Goal: Task Accomplishment & Management: Manage account settings

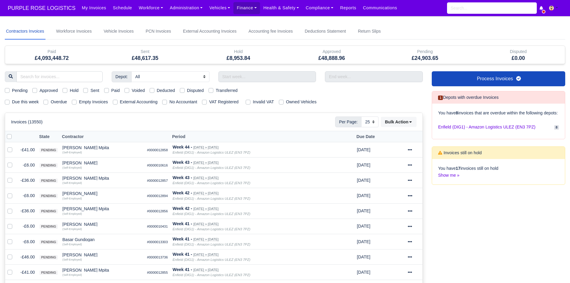
select select "25"
click at [141, 12] on link "Workforce" at bounding box center [150, 8] width 31 height 12
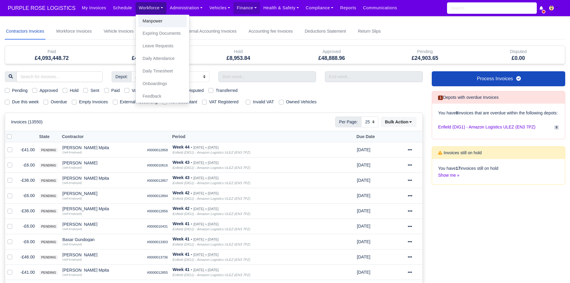
click at [141, 19] on link "Manpower" at bounding box center [162, 21] width 48 height 13
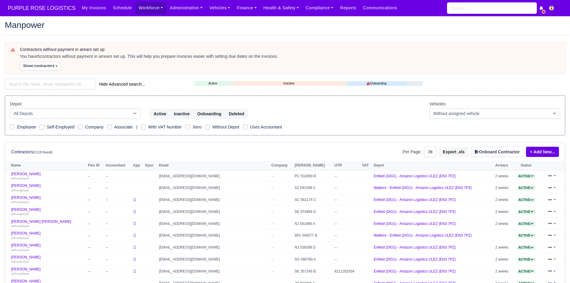
select select "25"
click at [51, 67] on button "Show contractors »" at bounding box center [40, 66] width 41 height 9
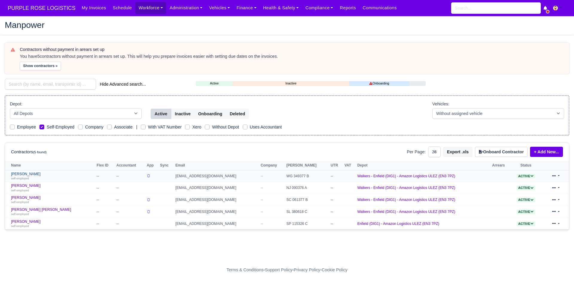
click at [26, 175] on link "Adomako Obeng self-employed" at bounding box center [52, 176] width 83 height 9
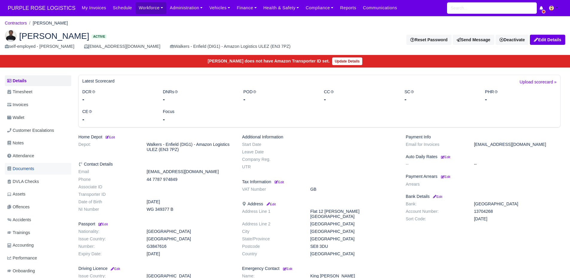
click at [37, 163] on link "Documents" at bounding box center [38, 169] width 66 height 12
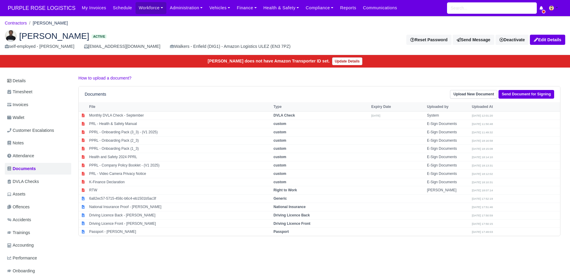
scroll to position [37, 0]
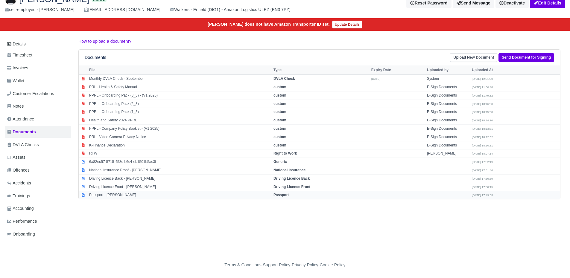
click at [106, 193] on td "Passport - Adomako Obeng" at bounding box center [180, 195] width 184 height 8
select select "passport"
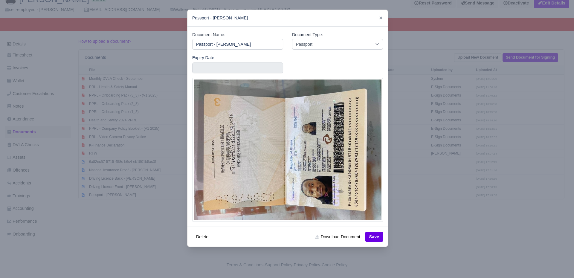
click at [117, 182] on div at bounding box center [287, 139] width 574 height 278
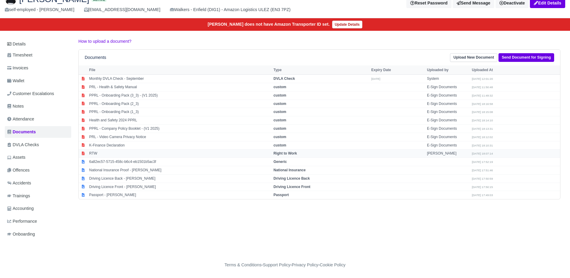
click at [107, 155] on td "RTW" at bounding box center [180, 154] width 184 height 8
select select "right-to-work"
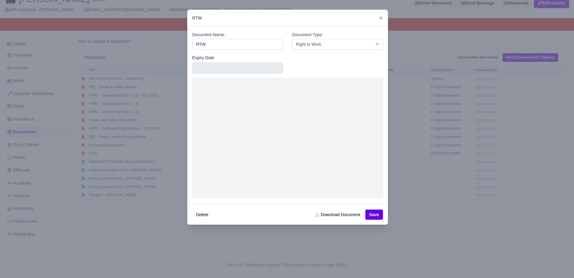
click at [134, 198] on div at bounding box center [287, 139] width 574 height 278
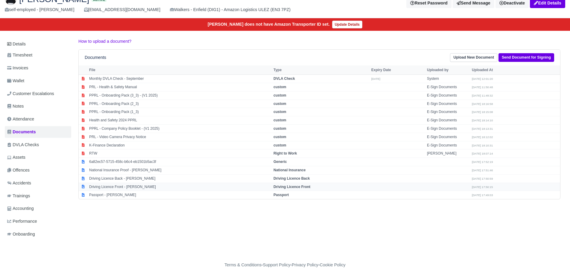
click at [126, 186] on td "Driving Licence Front - Adomako Obeng" at bounding box center [180, 187] width 184 height 8
select select "driving-licence-front"
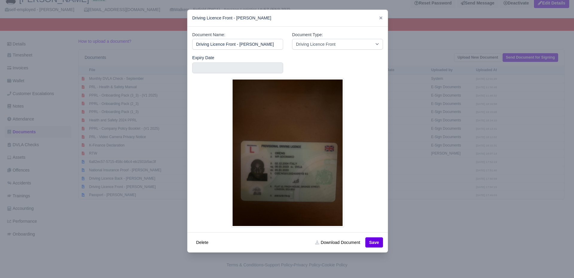
click at [104, 184] on div at bounding box center [287, 139] width 574 height 278
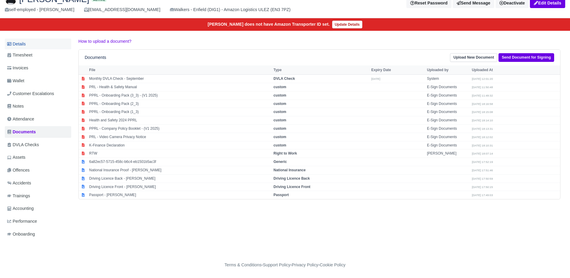
click at [21, 39] on link "Details" at bounding box center [38, 44] width 66 height 11
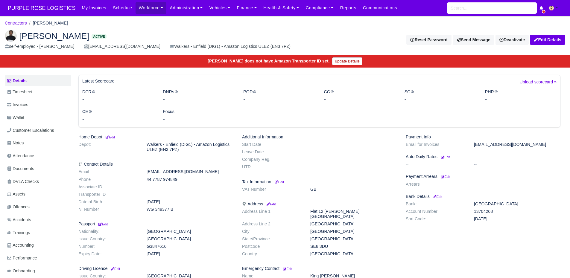
scroll to position [28, 0]
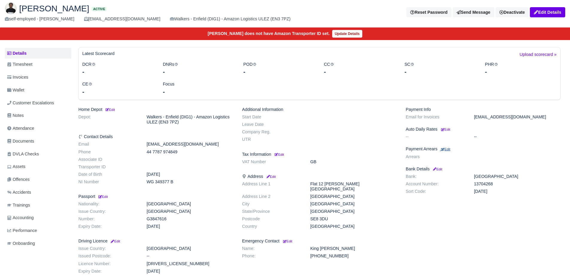
click at [447, 150] on small "Edit" at bounding box center [445, 149] width 9 height 4
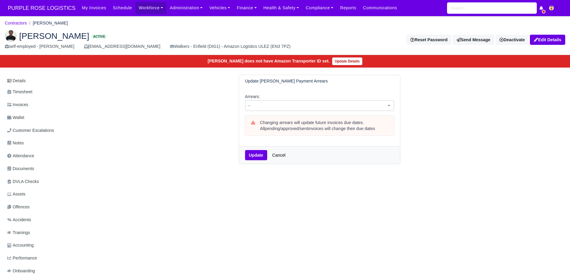
click at [298, 110] on span "--" at bounding box center [319, 105] width 149 height 10
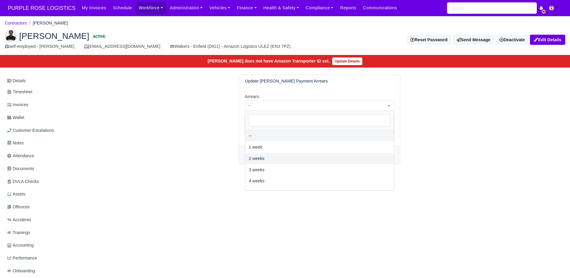
select select "2W"
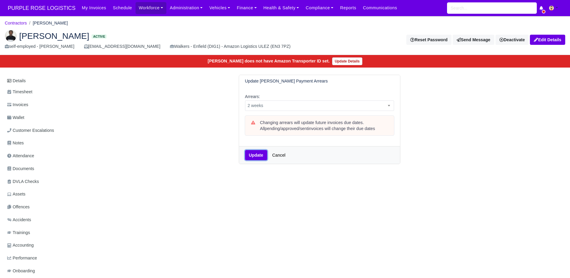
click at [249, 157] on button "Update" at bounding box center [256, 155] width 22 height 10
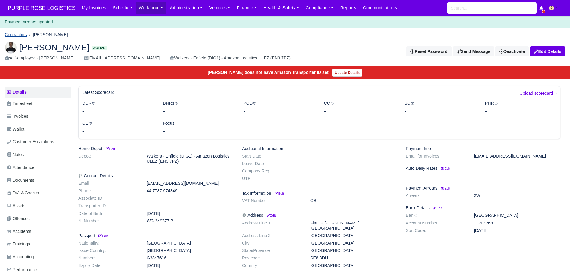
click at [19, 33] on link "Contractors" at bounding box center [16, 34] width 22 height 5
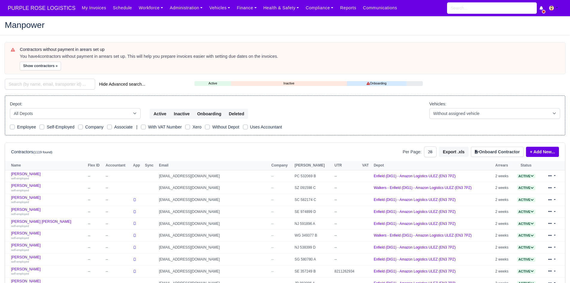
select select "25"
click at [47, 60] on div "Contractors without payment in arears set up You have 4 contractors without pay…" at bounding box center [289, 58] width 539 height 23
click at [48, 63] on button "Show contractors »" at bounding box center [40, 66] width 41 height 9
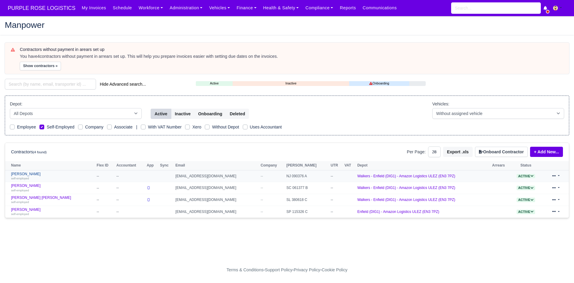
click at [28, 173] on link "Gavin kantsa self-employed" at bounding box center [52, 176] width 83 height 9
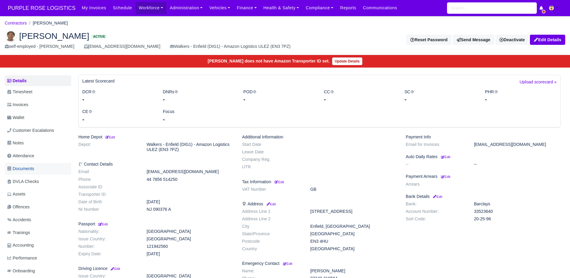
click at [33, 171] on span "Documents" at bounding box center [20, 168] width 27 height 7
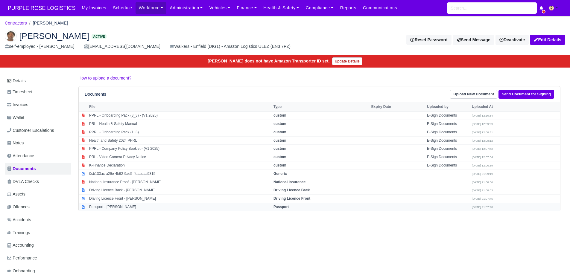
click at [114, 206] on td "Passport - Gavin kantsa" at bounding box center [180, 207] width 184 height 8
select select "passport"
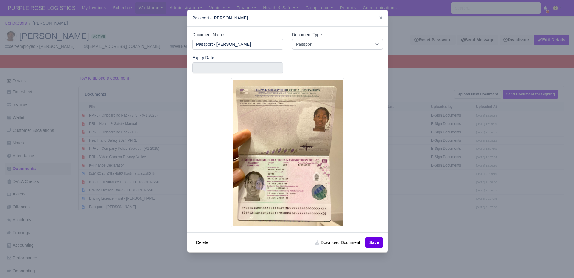
click at [155, 234] on div at bounding box center [287, 139] width 574 height 278
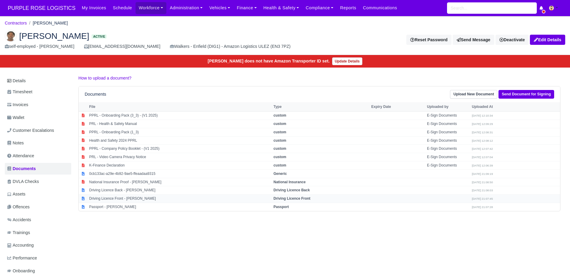
click at [138, 200] on td "Driving Licence Front - Gavin kantsa" at bounding box center [180, 199] width 184 height 8
select select "driving-licence-front"
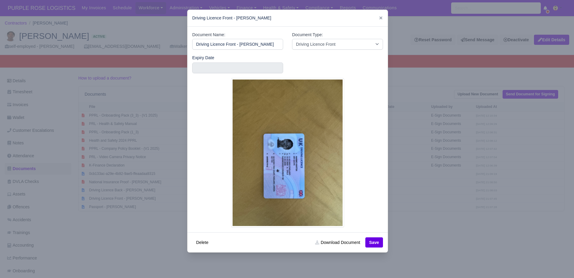
click at [163, 170] on div at bounding box center [287, 139] width 574 height 278
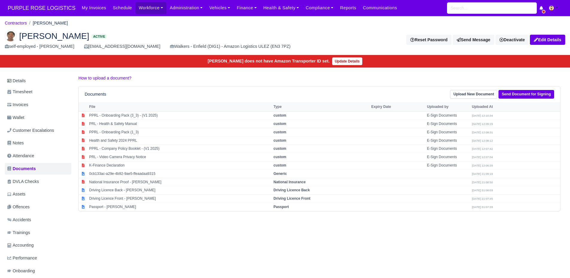
click at [45, 99] on ul "Details Timesheet Invoices Wallet Customer Escalations Notes Attendance Documen…" at bounding box center [38, 176] width 66 height 203
click at [40, 85] on link "Details" at bounding box center [38, 80] width 66 height 11
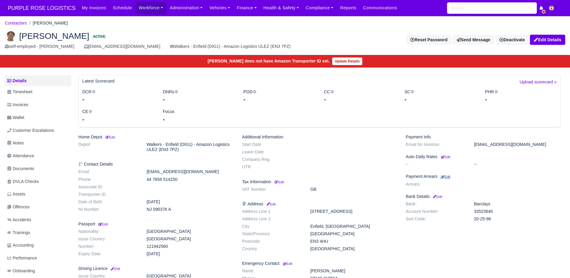
click at [449, 177] on small "Edit" at bounding box center [445, 177] width 9 height 4
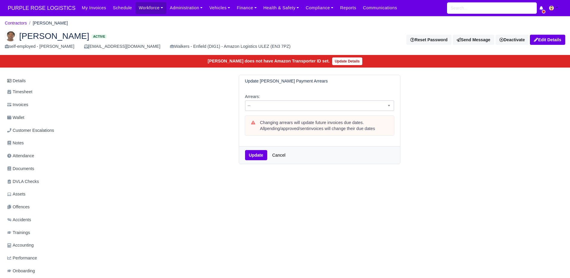
click at [320, 109] on span "--" at bounding box center [319, 105] width 148 height 7
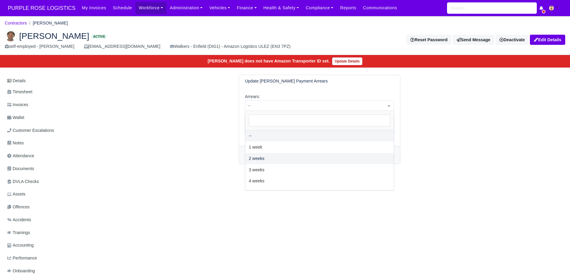
select select "2W"
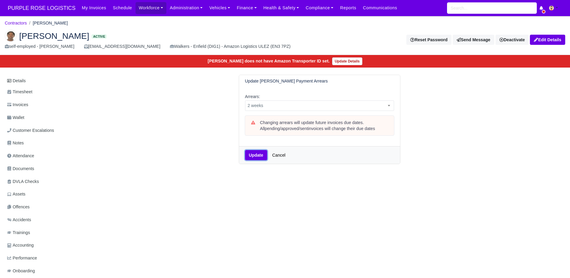
click at [257, 155] on button "Update" at bounding box center [256, 155] width 22 height 10
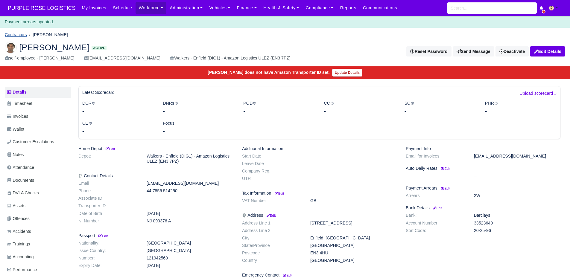
click at [16, 32] on link "Contractors" at bounding box center [16, 34] width 22 height 5
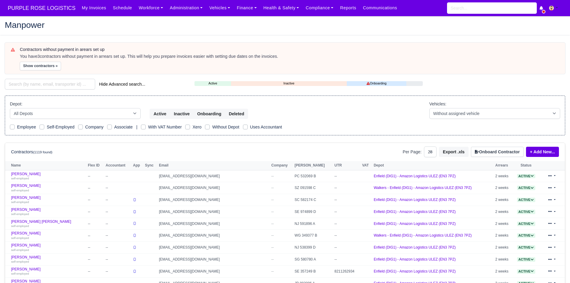
select select "25"
click at [36, 67] on button "Show contractors »" at bounding box center [40, 66] width 41 height 9
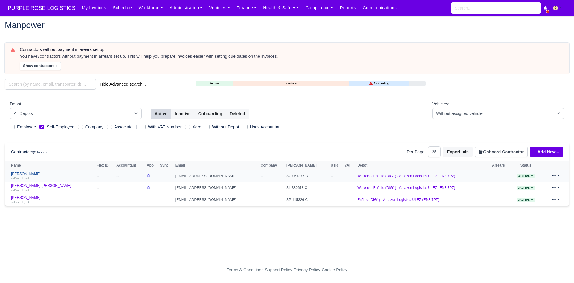
click at [24, 174] on link "George Cooling self-employed" at bounding box center [52, 176] width 83 height 9
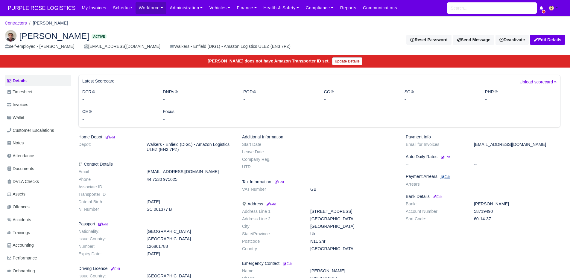
click at [445, 177] on small "Edit" at bounding box center [445, 177] width 9 height 4
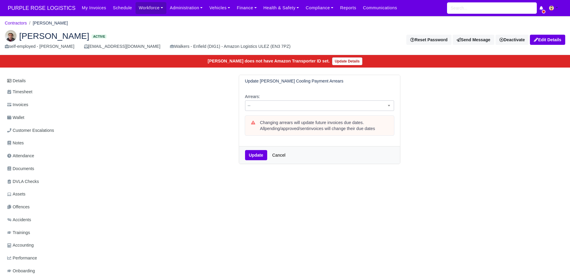
click at [258, 107] on span "--" at bounding box center [319, 105] width 148 height 7
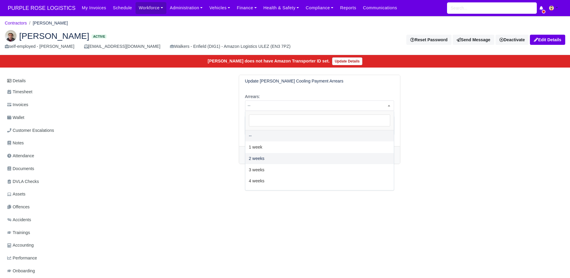
select select "2W"
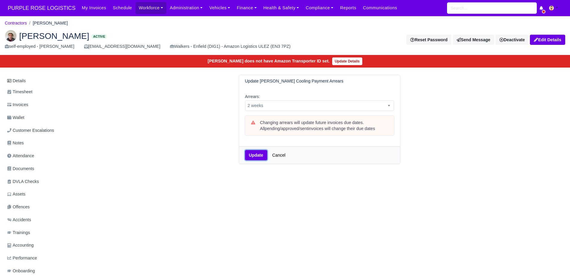
click at [256, 156] on button "Update" at bounding box center [256, 155] width 22 height 10
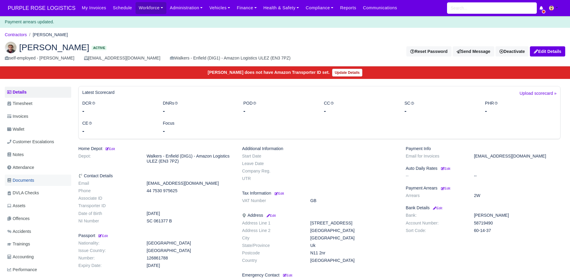
click at [27, 184] on link "Documents" at bounding box center [38, 181] width 66 height 12
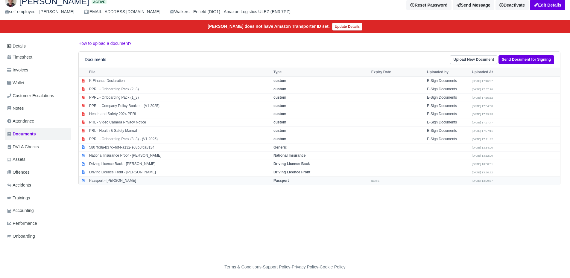
scroll to position [35, 0]
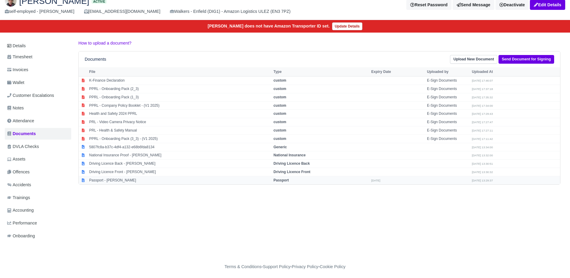
click at [129, 181] on td "Passport - George Cooling" at bounding box center [180, 180] width 184 height 8
select select "passport"
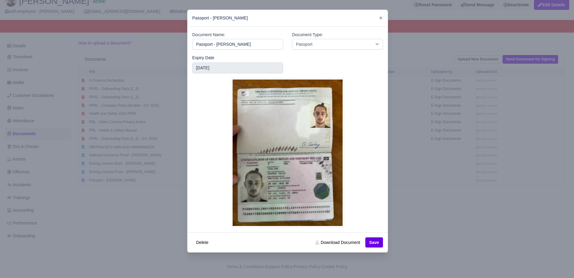
click at [132, 208] on div at bounding box center [287, 139] width 574 height 278
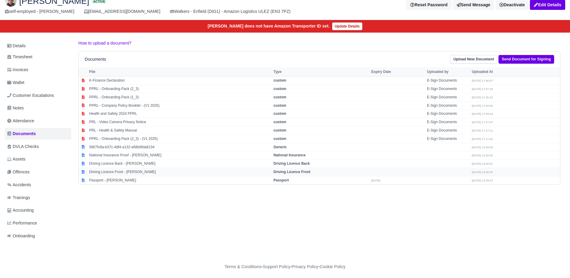
click at [128, 174] on td "Driving Licence Front - George Cooling" at bounding box center [180, 172] width 184 height 8
select select "driving-licence-front"
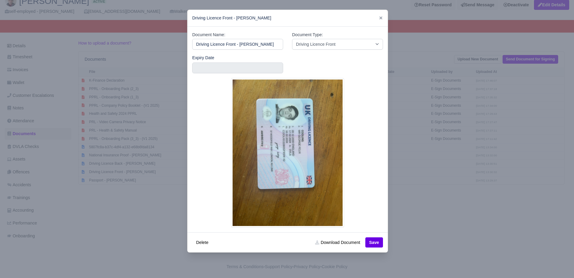
click at [123, 200] on div at bounding box center [287, 139] width 574 height 278
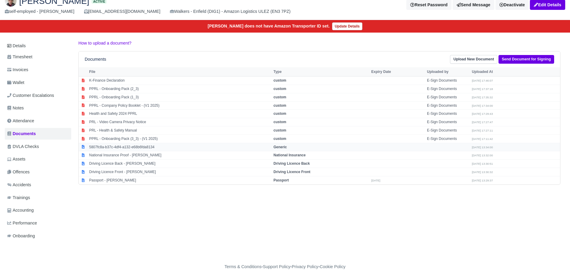
scroll to position [0, 0]
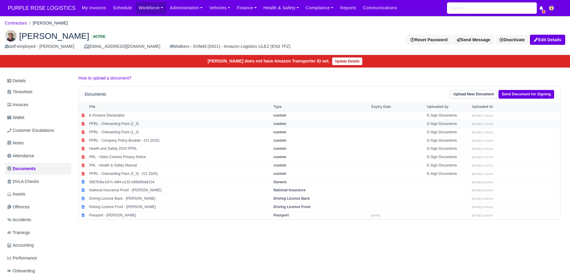
click at [109, 125] on td "PPRL - Onboarding Pack (2_3)" at bounding box center [180, 124] width 184 height 8
select select "custom"
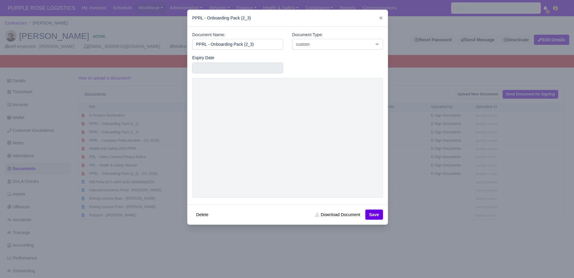
click at [112, 145] on div at bounding box center [287, 139] width 574 height 278
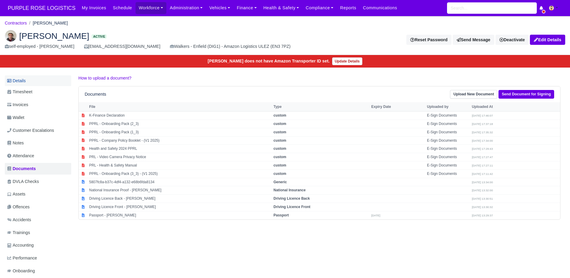
click at [38, 84] on link "Details" at bounding box center [38, 80] width 66 height 11
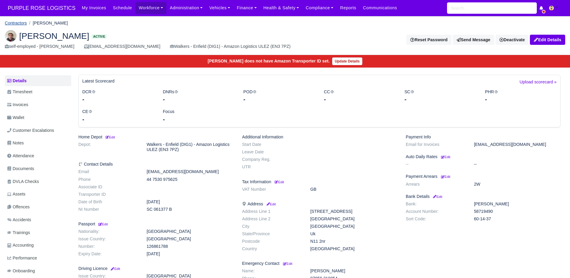
click at [21, 24] on link "Contractors" at bounding box center [16, 23] width 22 height 5
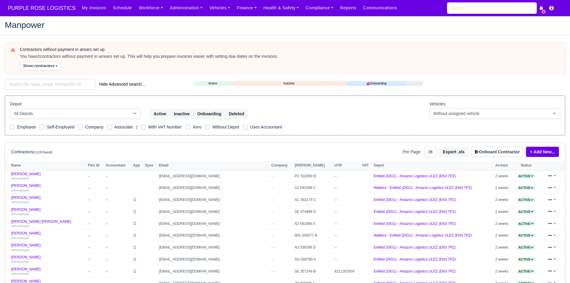
select select "25"
click at [28, 63] on button "Show contractors »" at bounding box center [40, 66] width 41 height 9
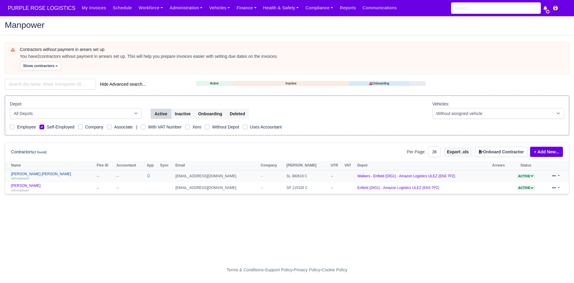
click at [29, 173] on link "Musa Mohamud Mohamed self-employed" at bounding box center [52, 176] width 83 height 9
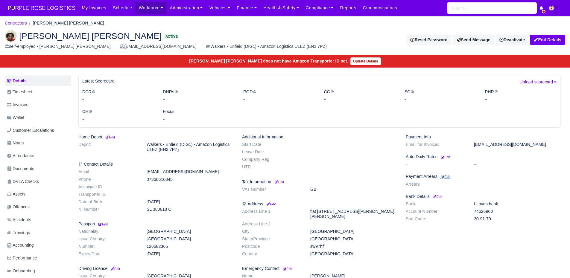
click at [445, 178] on small "Edit" at bounding box center [445, 177] width 9 height 4
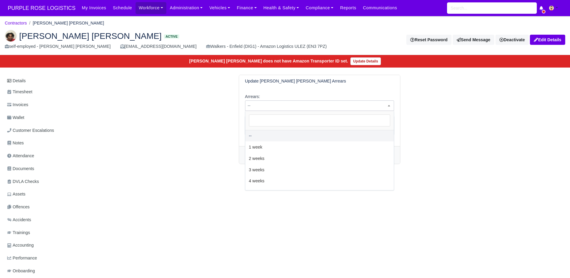
click at [318, 111] on body "PURPLE ROSE LOGISTICS My Invoices Schedule Workforce Manpower Expiring Document…" at bounding box center [285, 139] width 570 height 278
select select "2W"
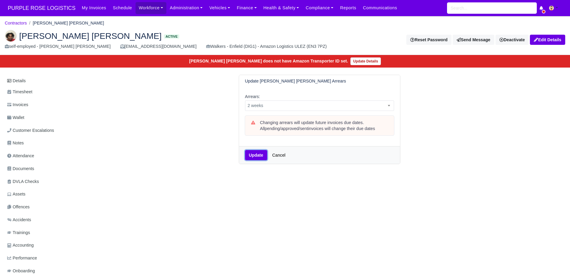
click at [259, 157] on button "Update" at bounding box center [256, 155] width 22 height 10
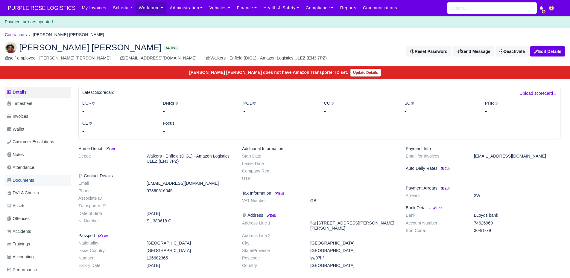
click at [46, 177] on link "Documents" at bounding box center [38, 181] width 66 height 12
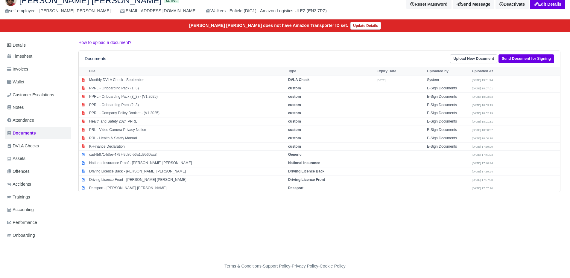
scroll to position [36, 0]
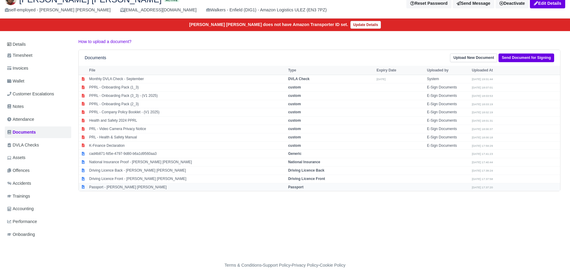
click at [149, 189] on td "Passport - [PERSON_NAME] [PERSON_NAME]" at bounding box center [187, 187] width 199 height 8
select select "passport"
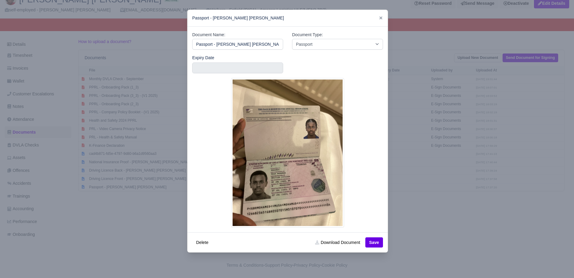
click at [132, 202] on div at bounding box center [287, 139] width 574 height 278
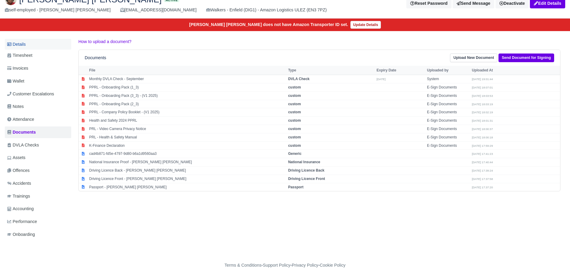
click at [30, 45] on link "Details" at bounding box center [38, 44] width 66 height 11
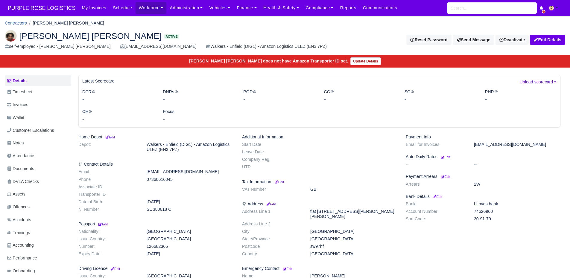
click at [19, 25] on link "Contractors" at bounding box center [16, 23] width 22 height 5
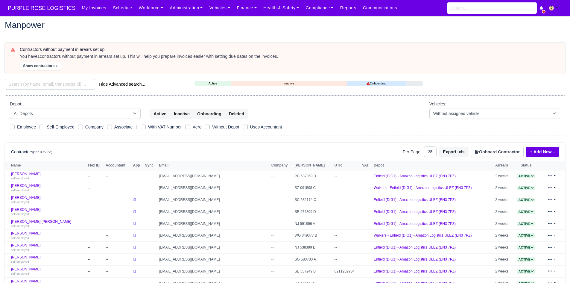
select select "25"
click at [24, 64] on button "Show contractors »" at bounding box center [40, 66] width 41 height 9
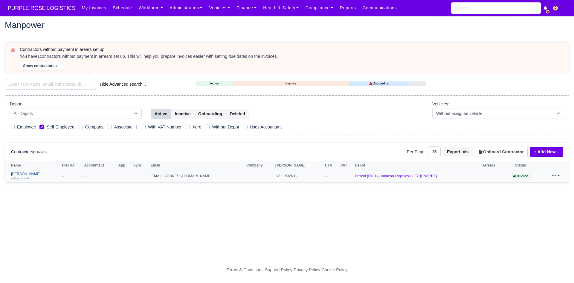
click at [24, 177] on small "self-employed" at bounding box center [20, 177] width 18 height 3
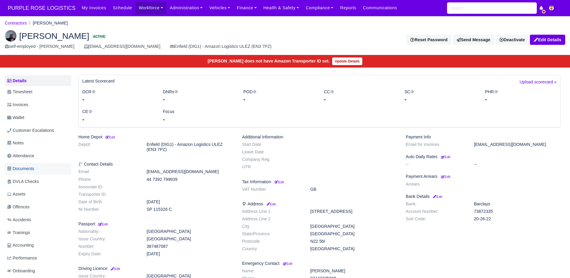
click at [30, 172] on span "Documents" at bounding box center [20, 168] width 27 height 7
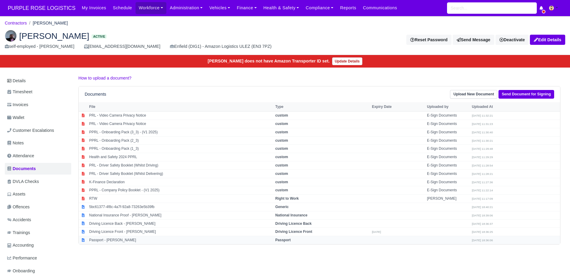
click at [107, 238] on td "Passport - [PERSON_NAME]" at bounding box center [181, 240] width 186 height 8
select select "passport"
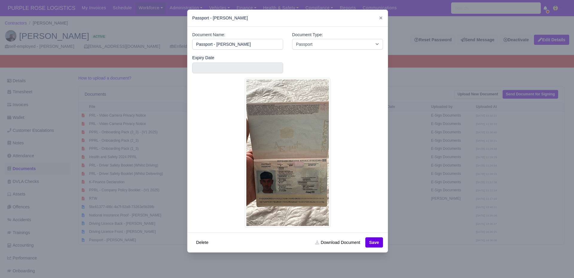
click at [114, 231] on div at bounding box center [287, 139] width 574 height 278
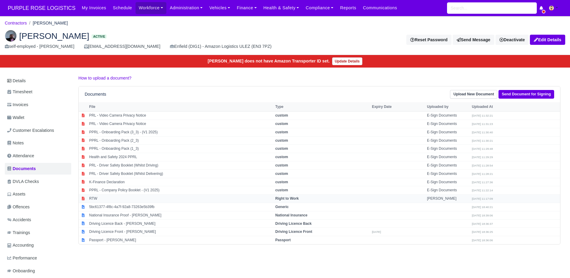
click at [105, 196] on td "RTW" at bounding box center [181, 199] width 186 height 8
select select "right-to-work"
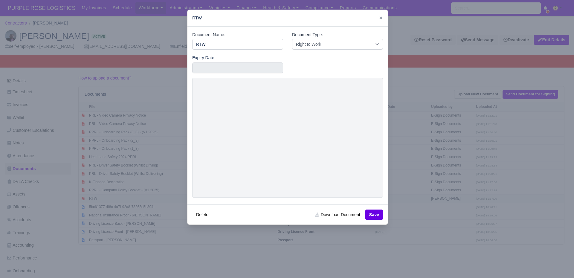
click at [105, 196] on div at bounding box center [287, 139] width 574 height 278
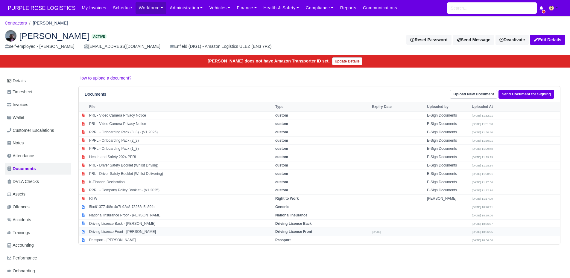
click at [127, 231] on td "Driving Licence Front - Yuliyan Nonov" at bounding box center [181, 232] width 186 height 8
select select "driving-licence-front"
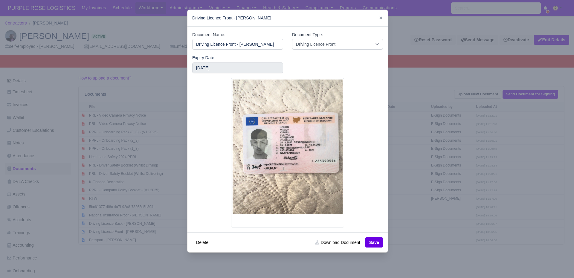
click at [114, 188] on div at bounding box center [287, 139] width 574 height 278
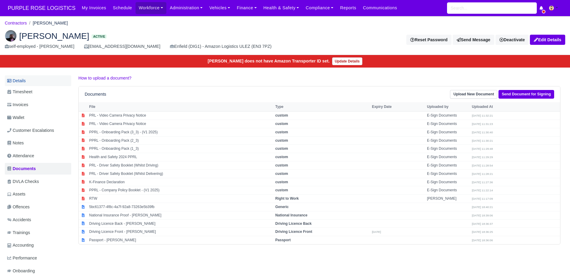
click at [27, 76] on link "Details" at bounding box center [38, 80] width 66 height 11
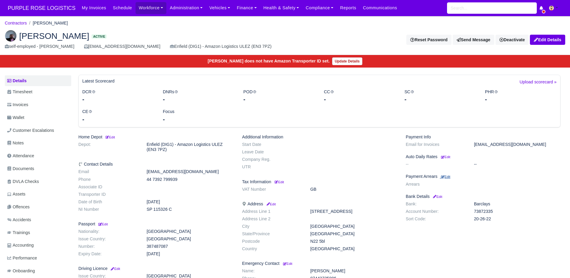
click at [446, 176] on small "Edit" at bounding box center [445, 177] width 9 height 4
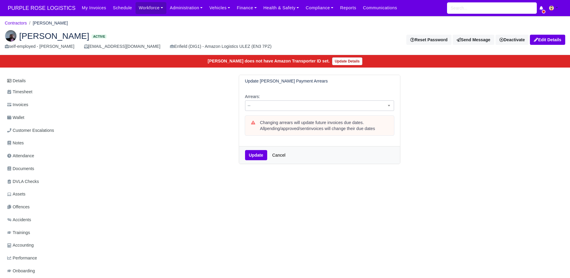
click at [283, 106] on span "--" at bounding box center [319, 105] width 148 height 7
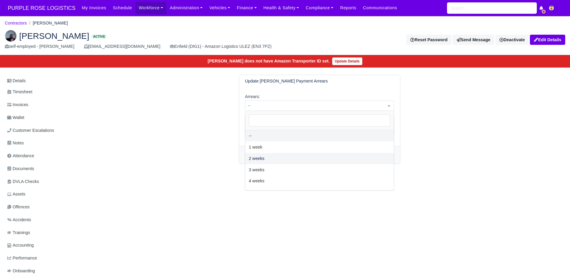
select select "2W"
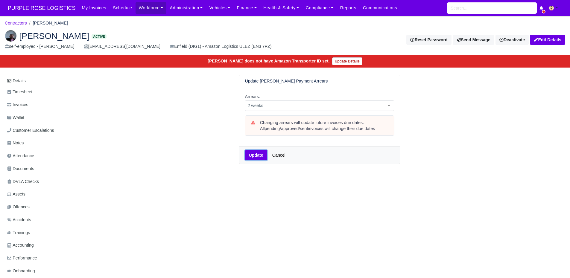
click at [257, 156] on button "Update" at bounding box center [256, 155] width 22 height 10
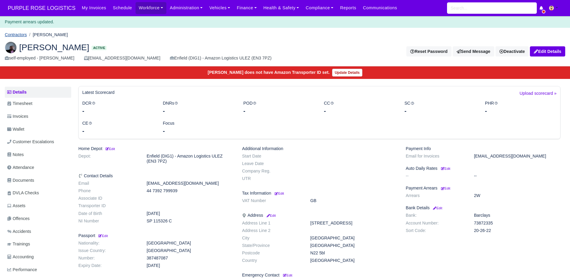
click at [21, 36] on link "Contractors" at bounding box center [16, 34] width 22 height 5
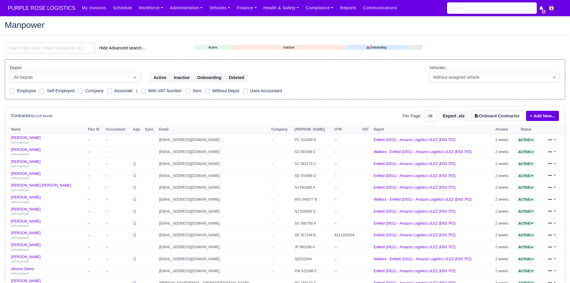
select select "25"
click at [239, 5] on link "Finance" at bounding box center [246, 8] width 27 height 12
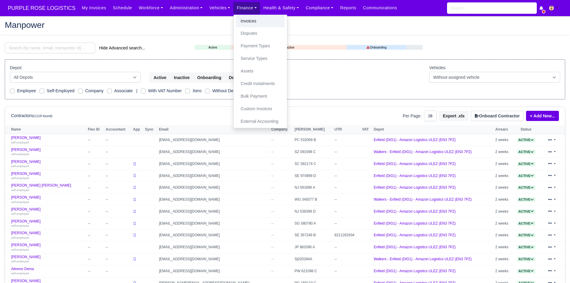
click at [240, 16] on link "Invoices" at bounding box center [260, 21] width 48 height 13
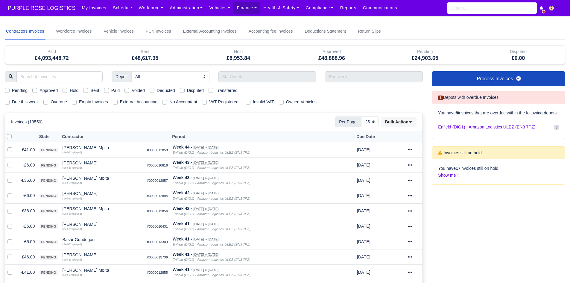
select select "25"
click at [27, 102] on label "Due this week" at bounding box center [25, 101] width 27 height 7
click at [10, 102] on input "Due this week" at bounding box center [7, 100] width 5 height 5
checkbox input "true"
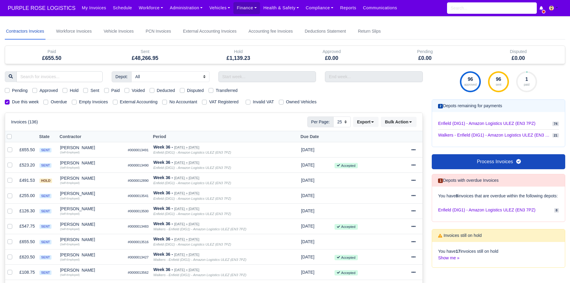
click at [70, 90] on label "Hold" at bounding box center [74, 90] width 9 height 7
click at [64, 90] on input "Hold" at bounding box center [64, 89] width 5 height 5
checkbox input "true"
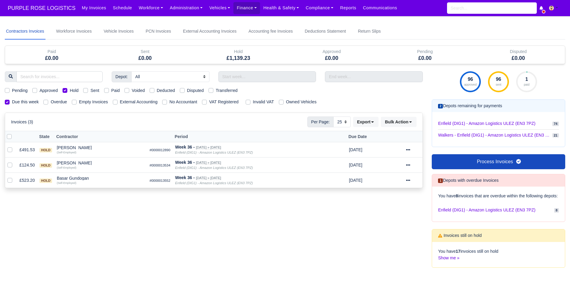
click at [92, 90] on label "Sent" at bounding box center [94, 90] width 9 height 7
click at [88, 90] on input "Sent" at bounding box center [85, 89] width 5 height 5
checkbox input "true"
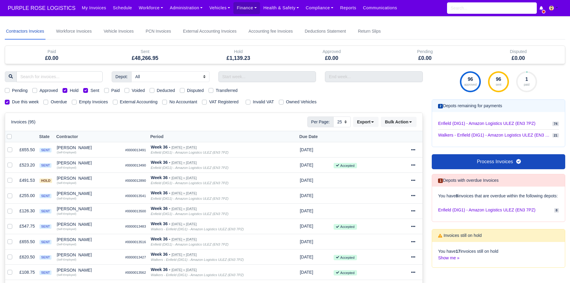
click at [91, 89] on label "Sent" at bounding box center [94, 90] width 9 height 7
click at [88, 89] on input "Sent" at bounding box center [85, 89] width 5 height 5
checkbox input "false"
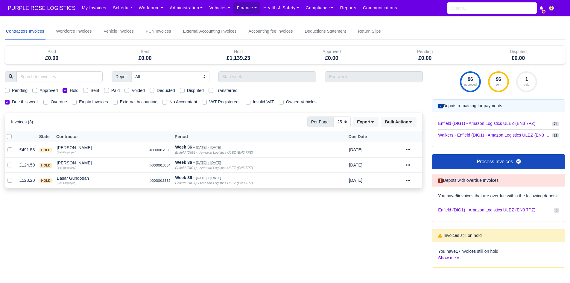
click at [113, 91] on label "Paid" at bounding box center [115, 90] width 9 height 7
click at [109, 91] on input "Paid" at bounding box center [106, 89] width 5 height 5
checkbox input "true"
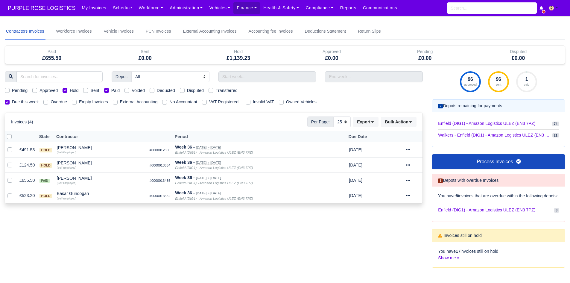
click at [70, 91] on label "Hold" at bounding box center [74, 90] width 9 height 7
click at [64, 91] on input "Hold" at bounding box center [64, 89] width 5 height 5
checkbox input "false"
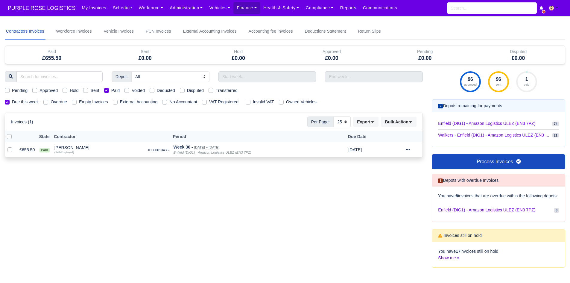
click at [111, 90] on label "Paid" at bounding box center [115, 90] width 9 height 7
click at [106, 90] on input "Paid" at bounding box center [106, 89] width 5 height 5
checkbox input "false"
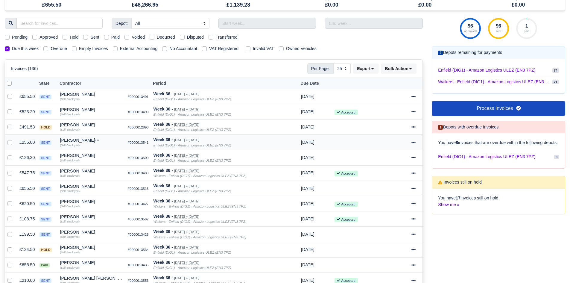
scroll to position [53, 0]
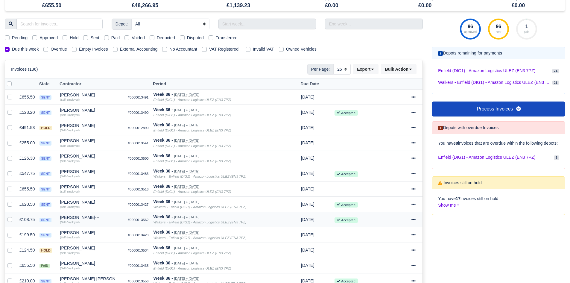
click at [29, 216] on td "£108.75" at bounding box center [27, 219] width 20 height 15
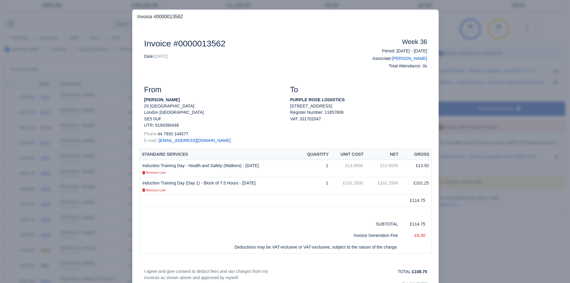
click at [45, 213] on div at bounding box center [285, 141] width 570 height 283
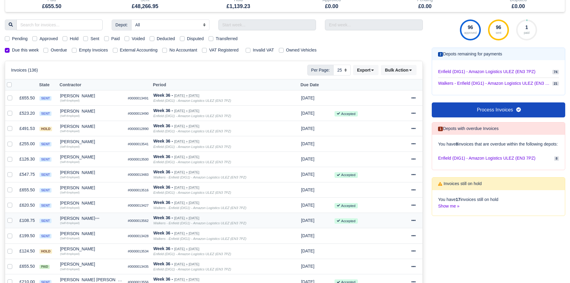
scroll to position [53, 0]
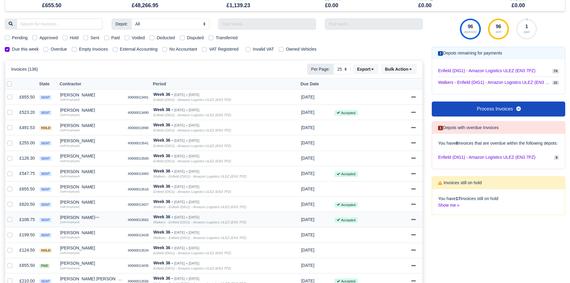
click at [65, 217] on div "Amin Lubassa" at bounding box center [91, 217] width 63 height 4
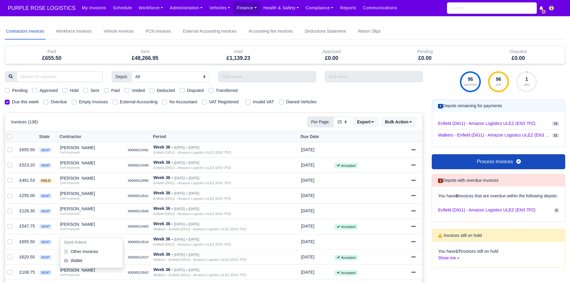
click at [13, 91] on label "Pending" at bounding box center [20, 90] width 16 height 7
click at [10, 91] on input "Pending" at bounding box center [7, 89] width 5 height 5
checkbox input "true"
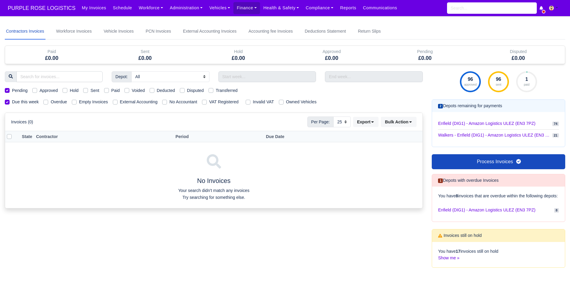
click at [39, 90] on label "Approved" at bounding box center [48, 90] width 18 height 7
click at [33, 90] on input "Approved" at bounding box center [34, 89] width 5 height 5
checkbox input "true"
click at [49, 88] on label "Approved" at bounding box center [48, 90] width 18 height 7
click at [37, 88] on input "Approved" at bounding box center [34, 89] width 5 height 5
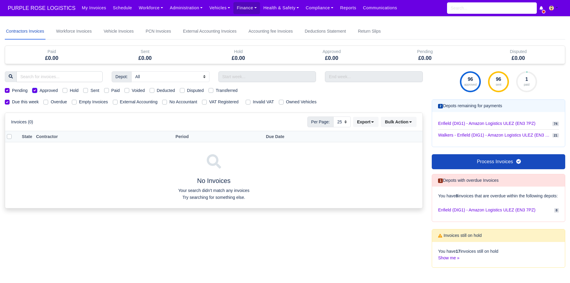
checkbox input "false"
click at [12, 91] on label "Pending" at bounding box center [20, 90] width 16 height 7
click at [6, 91] on input "Pending" at bounding box center [7, 89] width 5 height 5
checkbox input "false"
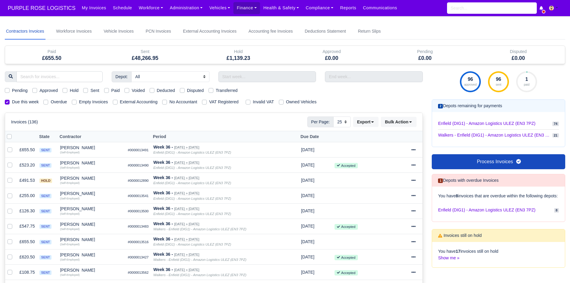
click at [90, 90] on label "Sent" at bounding box center [94, 90] width 9 height 7
click at [87, 90] on input "Sent" at bounding box center [85, 89] width 5 height 5
checkbox input "true"
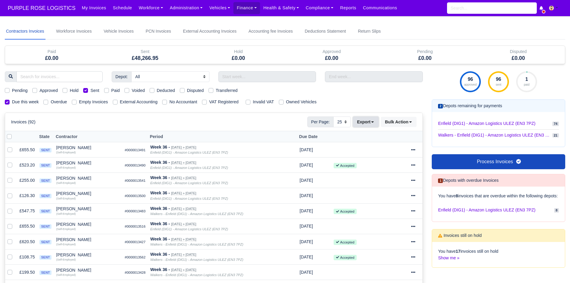
click at [372, 125] on button "Export" at bounding box center [365, 122] width 25 height 10
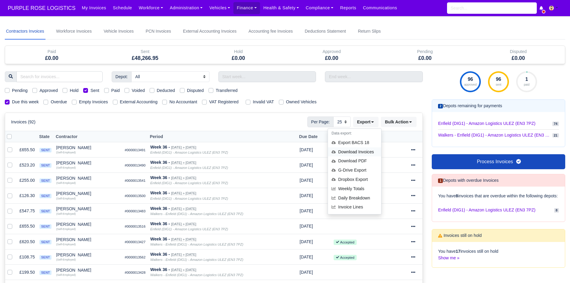
click at [365, 152] on div "Download Invoices" at bounding box center [354, 151] width 53 height 9
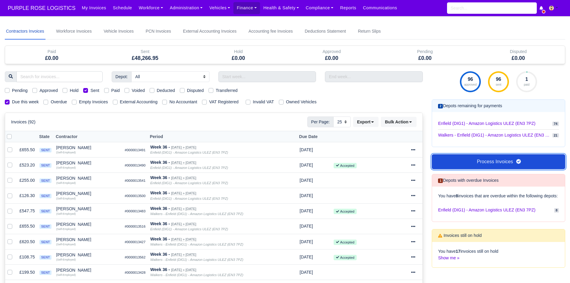
click at [472, 167] on link "Process Invoices" at bounding box center [497, 161] width 133 height 15
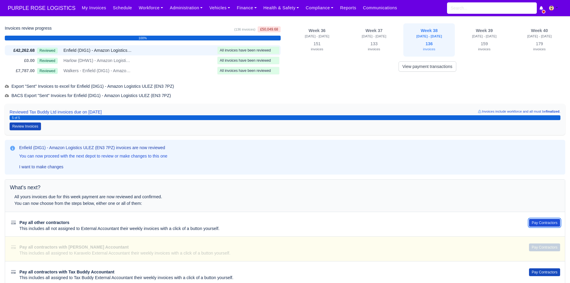
click at [550, 223] on button "Pay Contractors" at bounding box center [544, 223] width 31 height 8
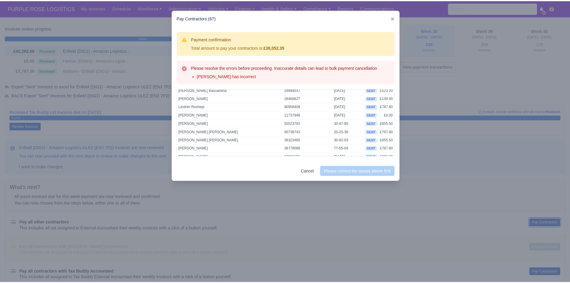
scroll to position [302, 0]
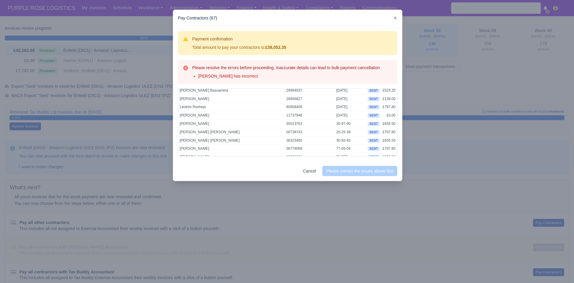
click at [441, 109] on div at bounding box center [287, 141] width 574 height 283
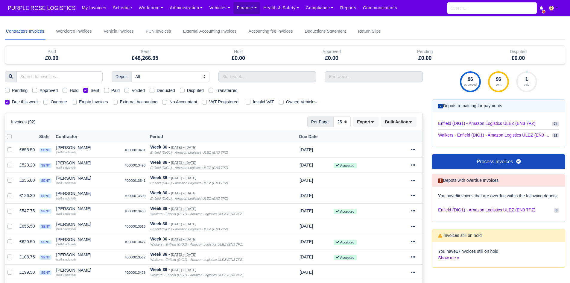
select select "25"
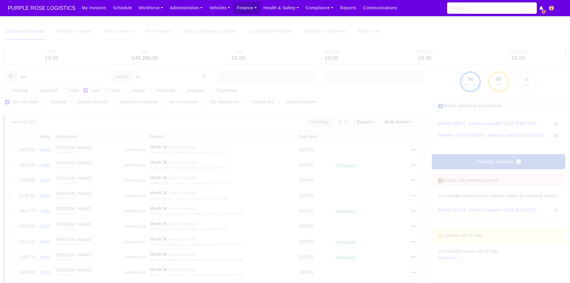
type input "MAG"
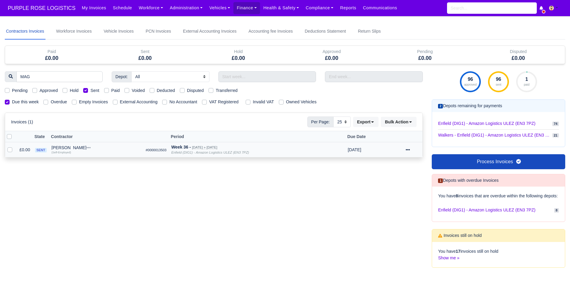
type input "MAG"
click at [408, 153] on div at bounding box center [412, 149] width 15 height 7
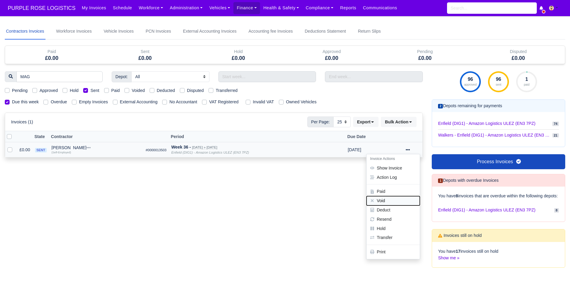
click at [394, 201] on button "Void" at bounding box center [392, 200] width 53 height 9
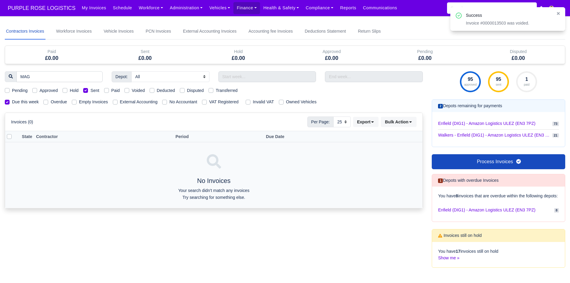
click at [90, 89] on label "Sent" at bounding box center [94, 90] width 9 height 7
click at [87, 89] on input "Sent" at bounding box center [85, 89] width 5 height 5
checkbox input "false"
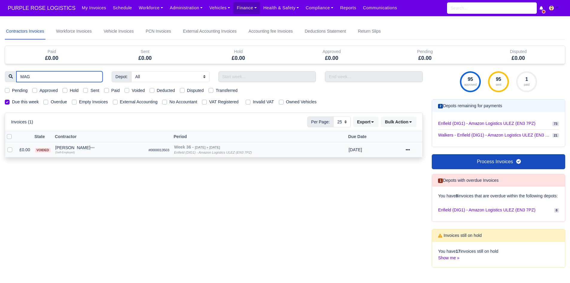
click at [97, 80] on input "MAG" at bounding box center [59, 76] width 86 height 11
click at [95, 77] on input "MAG" at bounding box center [59, 76] width 86 height 11
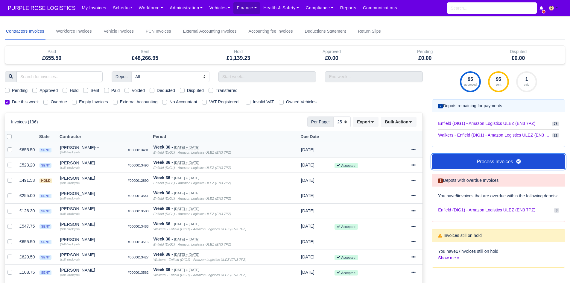
click at [469, 167] on link "Process Invoices" at bounding box center [497, 161] width 133 height 15
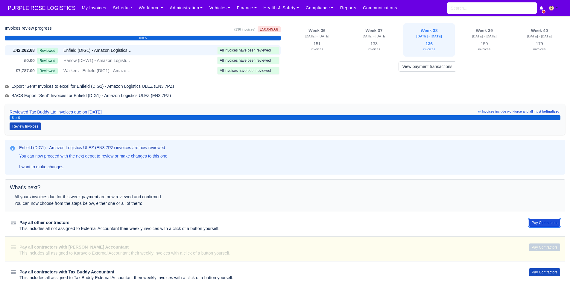
click at [542, 226] on button "Pay Contractors" at bounding box center [544, 223] width 31 height 8
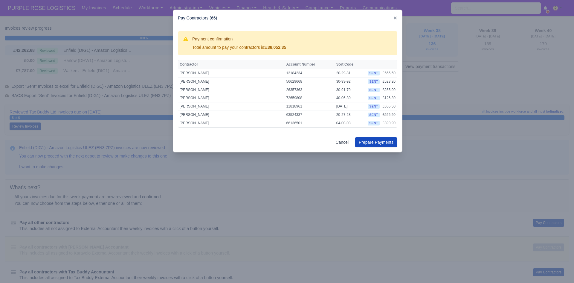
click at [128, 89] on div at bounding box center [287, 141] width 574 height 283
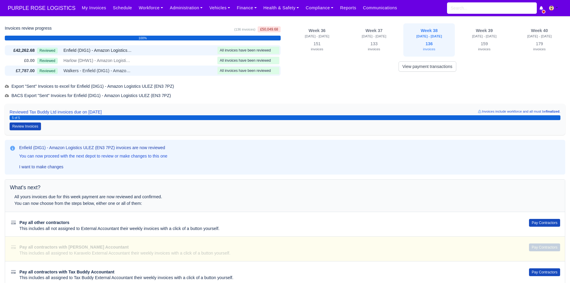
click at [112, 71] on span "Walkers - Enfield (DIG1) - Amazon Logistics ULEZ (EN3 7PZ)" at bounding box center [97, 70] width 69 height 7
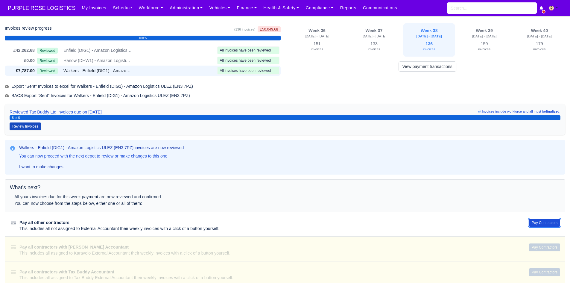
click at [543, 222] on button "Pay Contractors" at bounding box center [544, 223] width 31 height 8
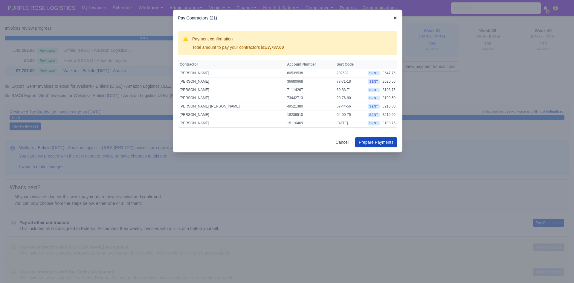
click at [395, 16] on icon at bounding box center [395, 18] width 4 height 4
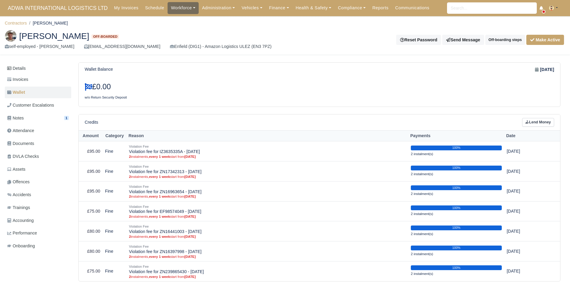
click at [176, 7] on link "Workforce" at bounding box center [182, 8] width 31 height 12
click at [177, 17] on link "Manpower" at bounding box center [194, 21] width 48 height 13
